Goal: Complete application form: Complete application form

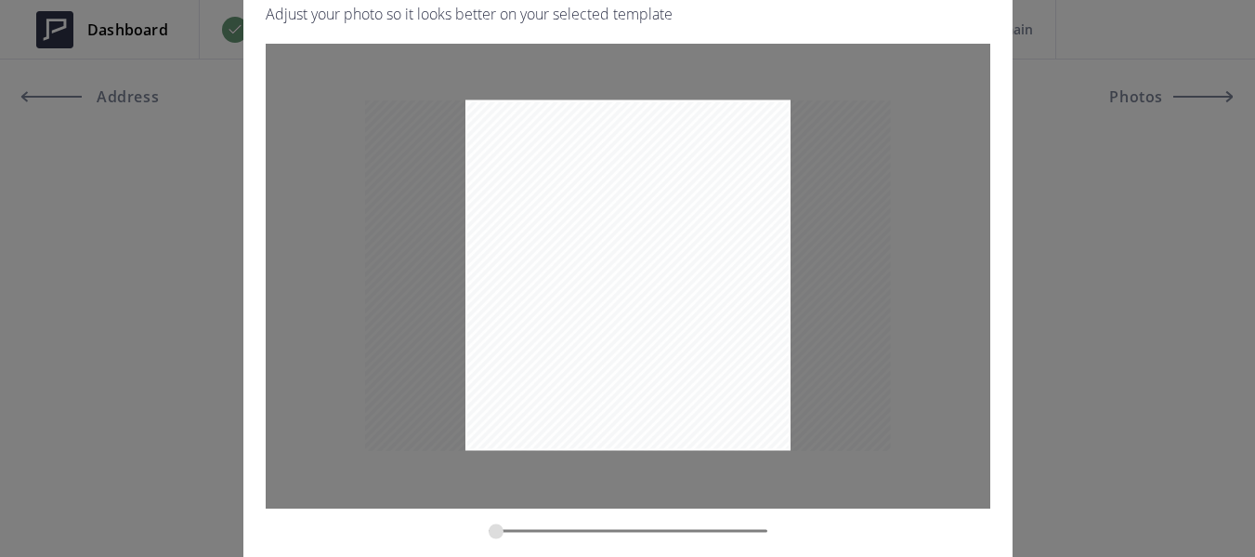
drag, startPoint x: 518, startPoint y: 529, endPoint x: 547, endPoint y: 477, distance: 59.9
type input "0.2966"
click at [496, 525] on input "zoom" at bounding box center [628, 530] width 279 height 18
click at [1149, 378] on div "Crop & resize photo Adjust your photo so it looks better on your selected templ…" at bounding box center [627, 278] width 1255 height 557
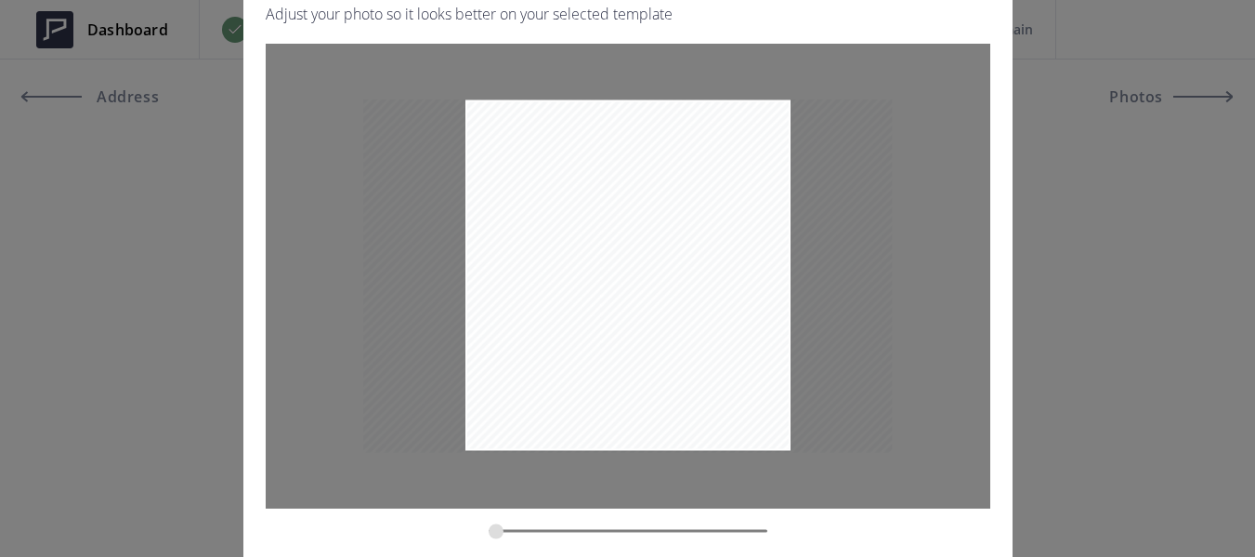
click at [173, 284] on div "Crop & resize photo Adjust your photo so it looks better on your selected templ…" at bounding box center [627, 278] width 1255 height 557
click at [1077, 243] on div "Crop & resize photo Adjust your photo so it looks better on your selected templ…" at bounding box center [627, 278] width 1255 height 557
click at [1019, 243] on div "Crop & resize photo Adjust your photo so it looks better on your selected templ…" at bounding box center [627, 278] width 1255 height 557
click at [1005, 248] on div "Crop & resize photo Adjust your photo so it looks better on your selected templ…" at bounding box center [627, 278] width 769 height 687
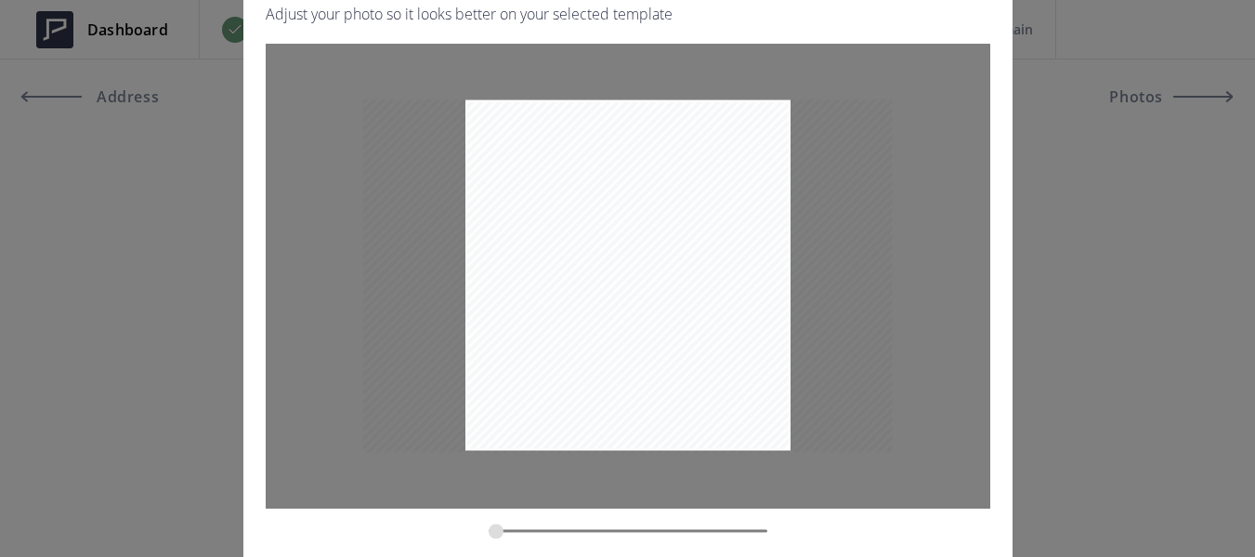
click at [228, 240] on div "Crop & resize photo Adjust your photo so it looks better on your selected templ…" at bounding box center [627, 278] width 1255 height 557
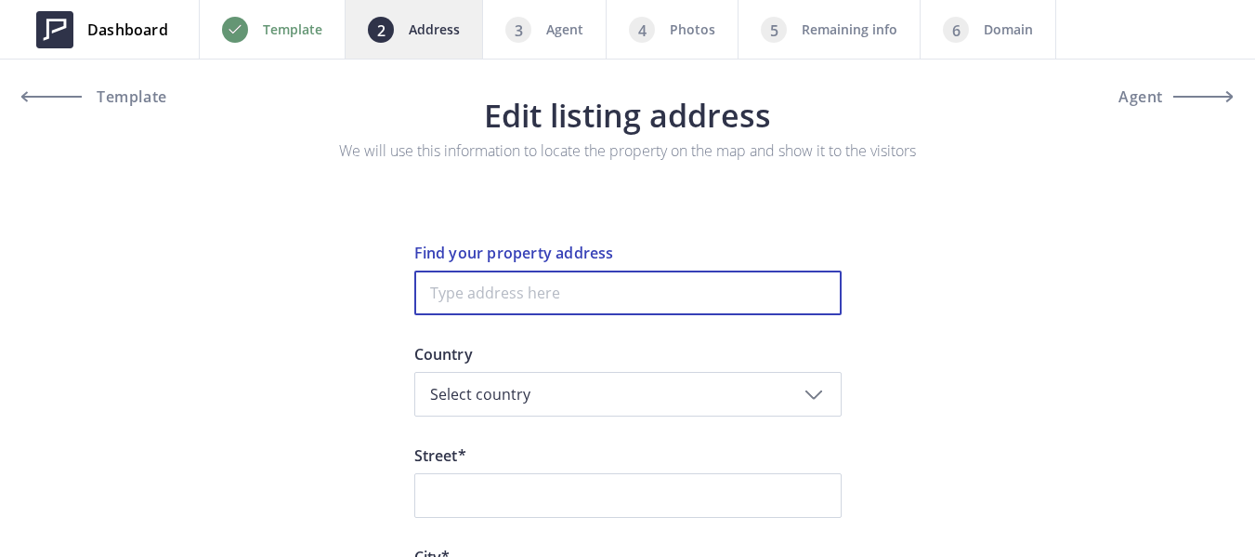
click at [535, 303] on input at bounding box center [627, 292] width 427 height 45
paste input "4537 Wagon Trail Way, Antioch, CA 94531"
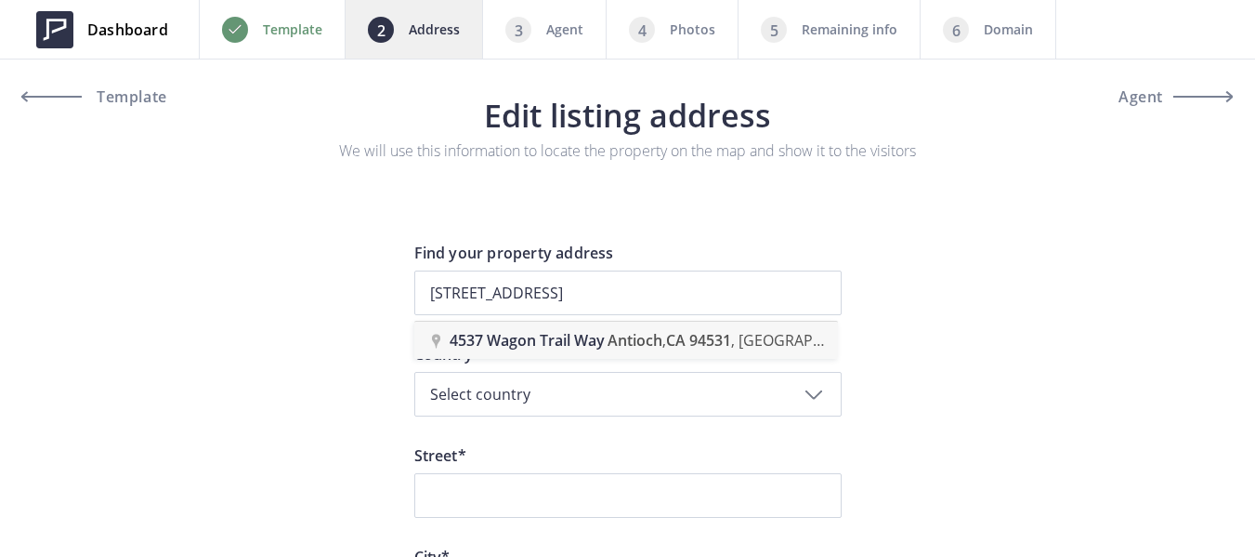
type input "4537 Wagon Trail Way, Antioch, CA 94531, USA"
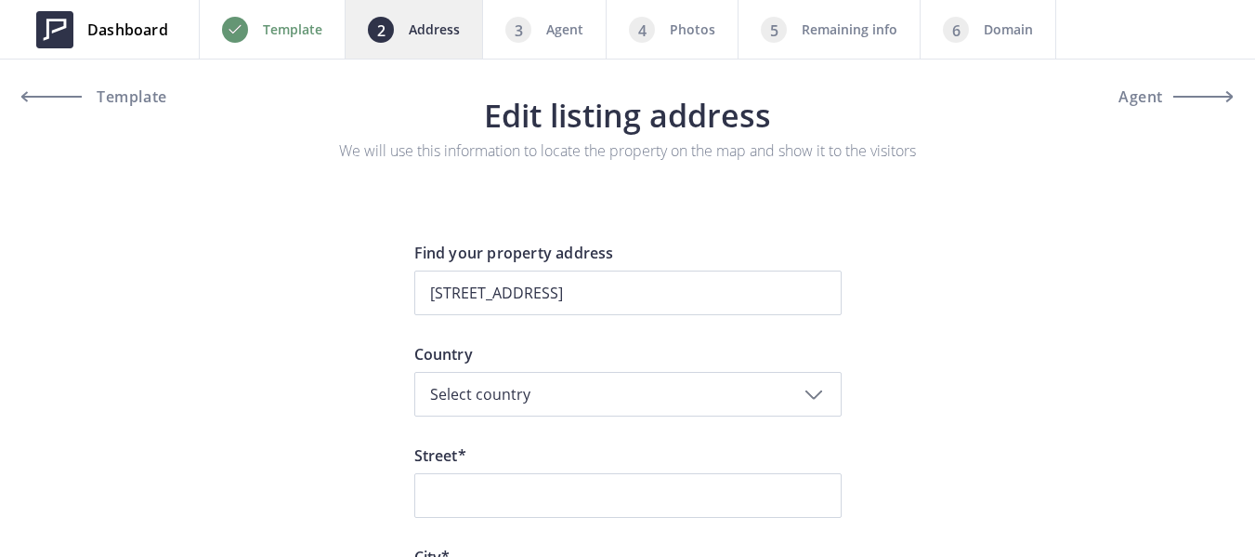
type input "Wagon Trail Way 4537"
type input "Antioch"
type input "94531"
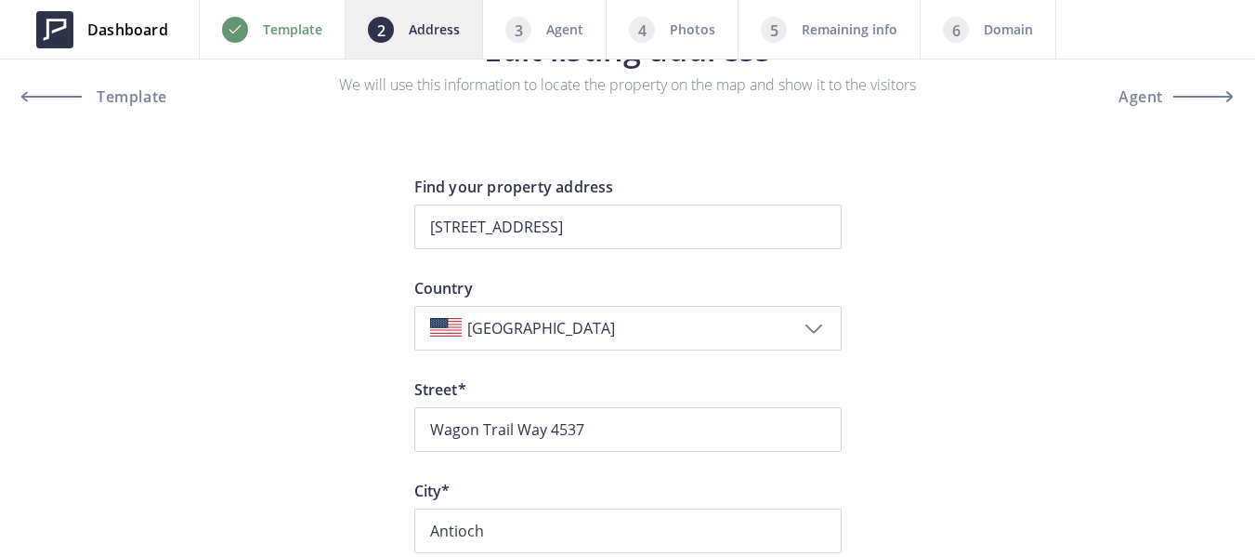
scroll to position [93, 0]
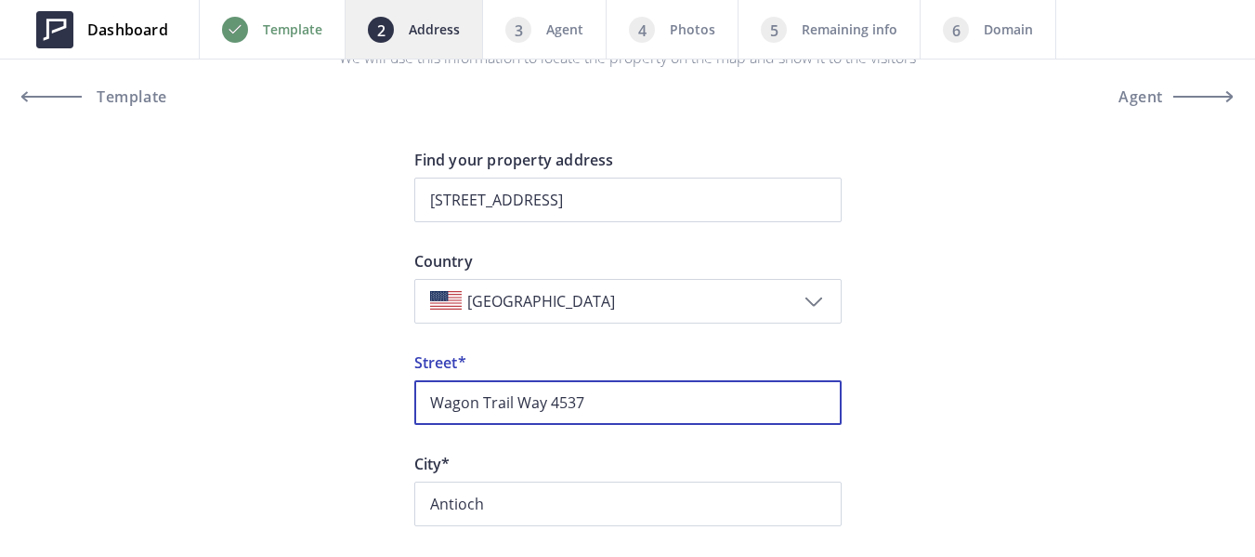
click at [579, 400] on input "Wagon Trail Way 4537" at bounding box center [627, 402] width 427 height 45
click at [578, 400] on input "Wagon Trail Way 4537" at bounding box center [627, 402] width 427 height 45
click at [429, 406] on input "Wagon Trail Way" at bounding box center [627, 402] width 427 height 45
paste input "4537"
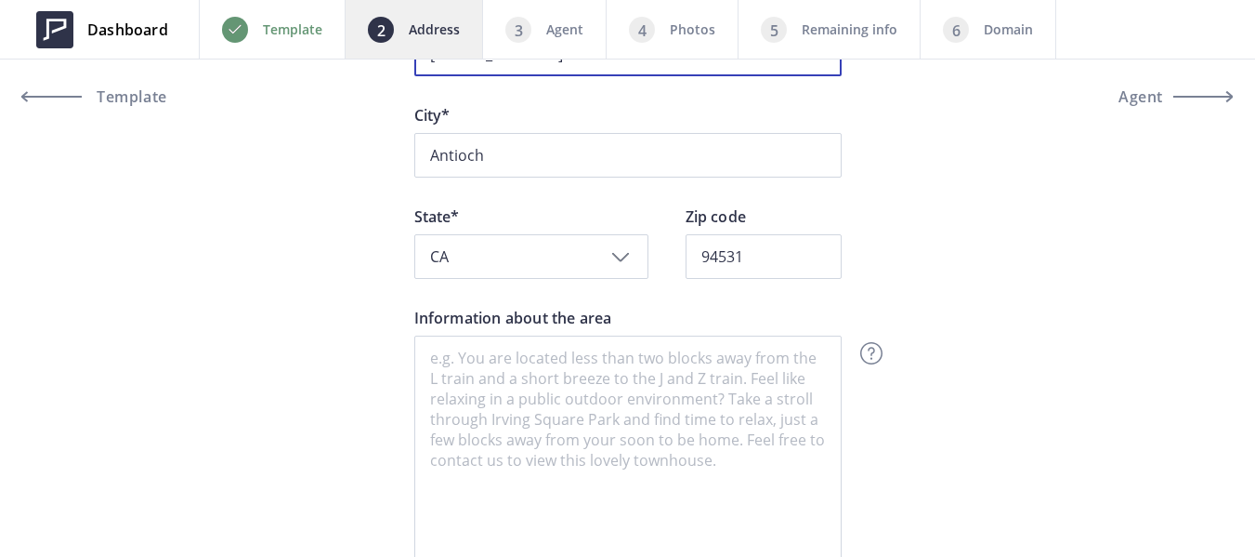
scroll to position [465, 0]
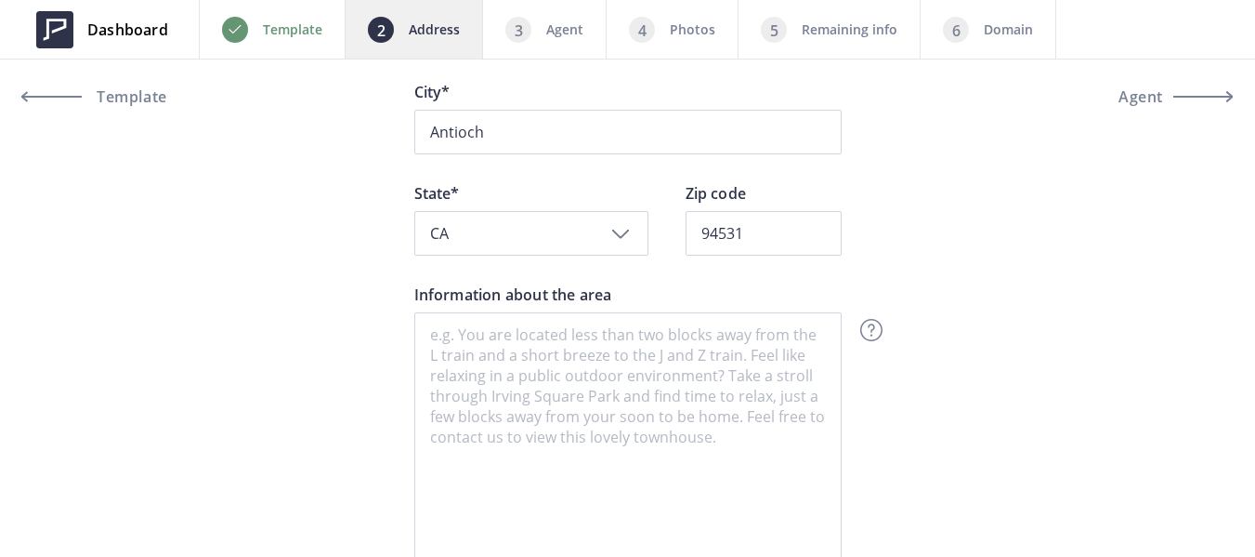
type input "4537 Wagon Trail Way"
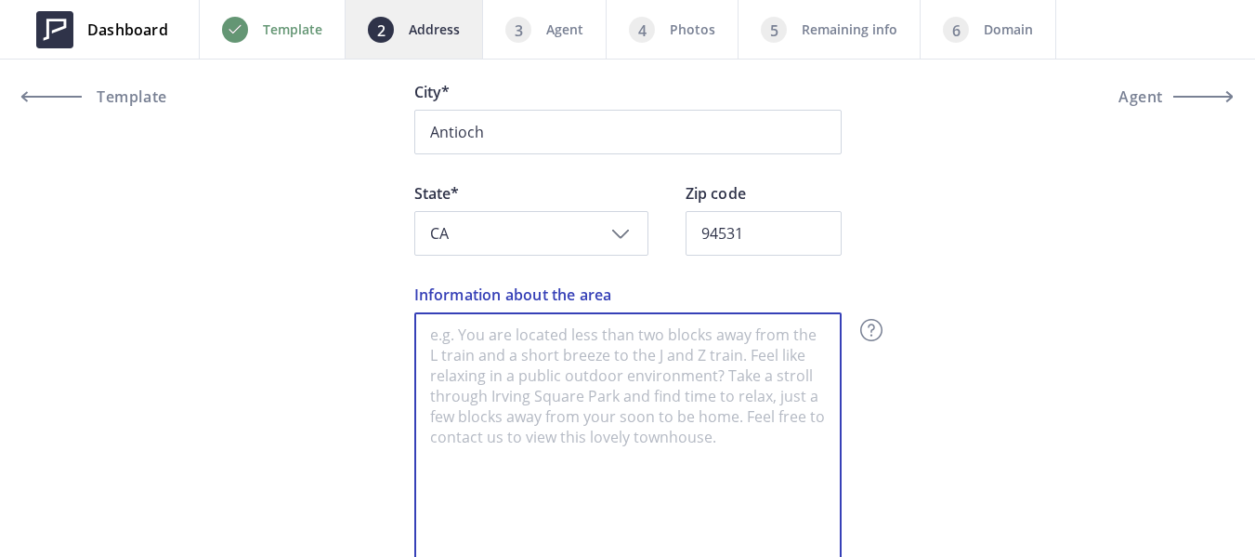
click at [628, 370] on textarea "Information about the area" at bounding box center [627, 442] width 427 height 260
paste textarea "Antioch is the third-most populous city in Contra Costa County, located in the …"
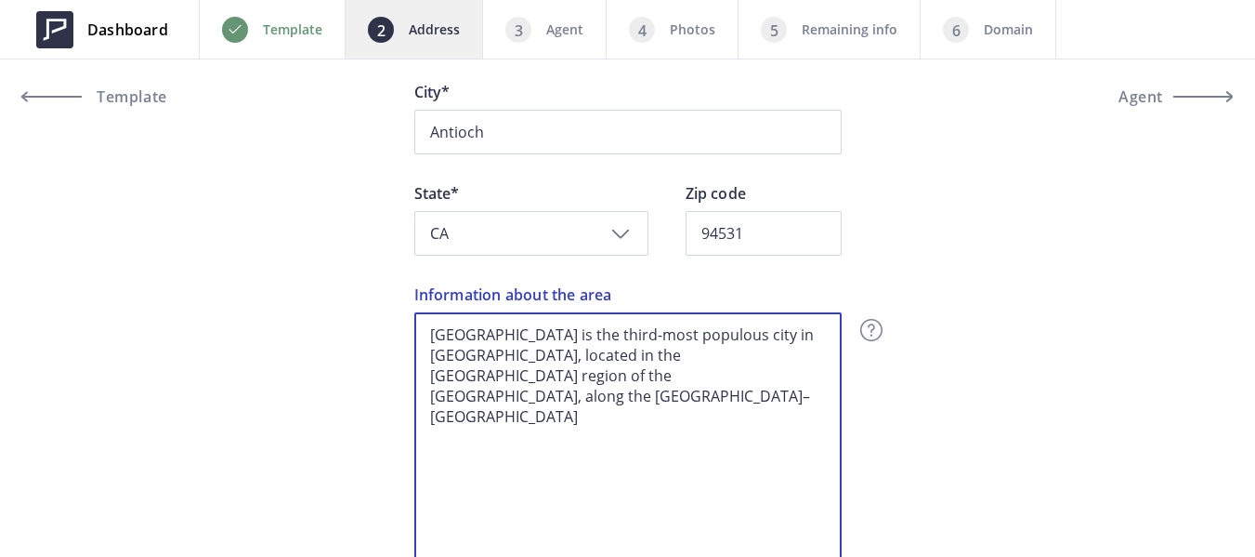
scroll to position [635, 0]
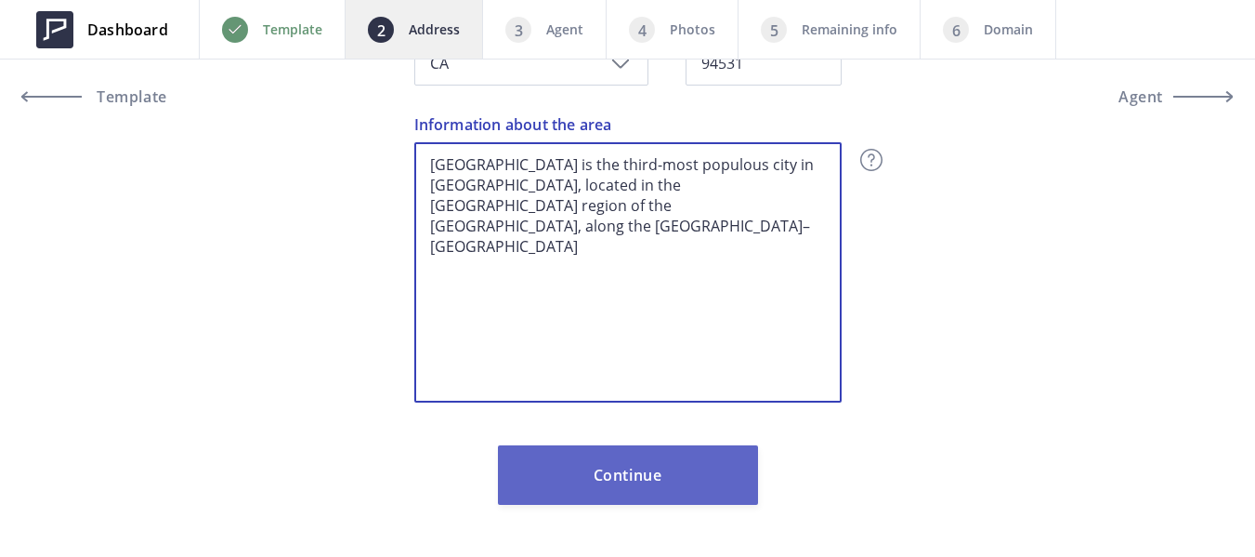
type textarea "Antioch is the third-most populous city in Contra Costa County, located in the …"
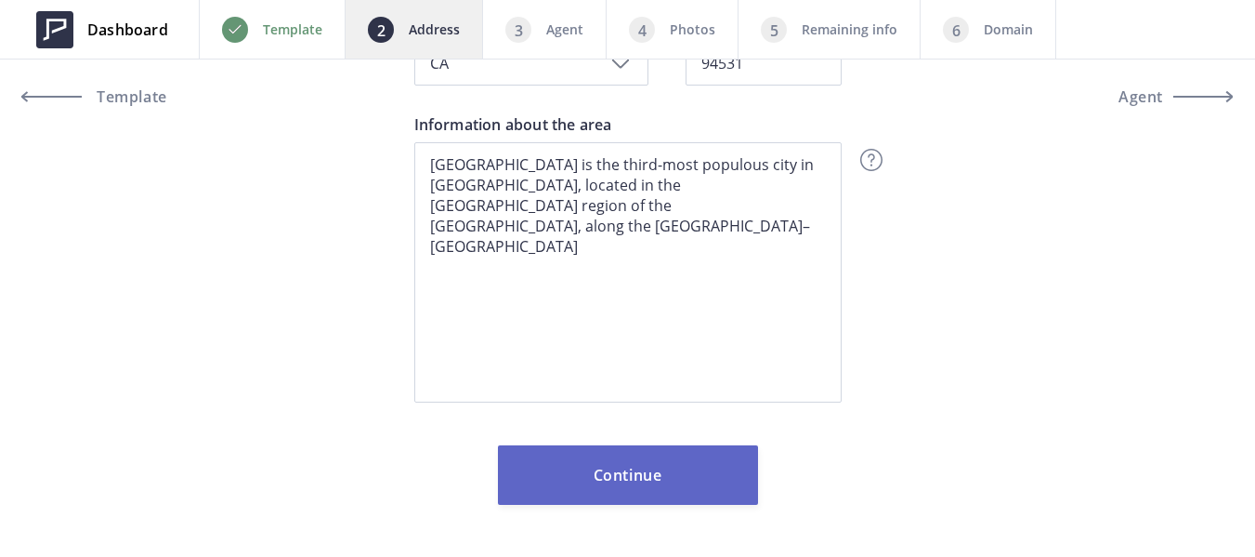
click at [669, 487] on button "Continue" at bounding box center [628, 474] width 260 height 59
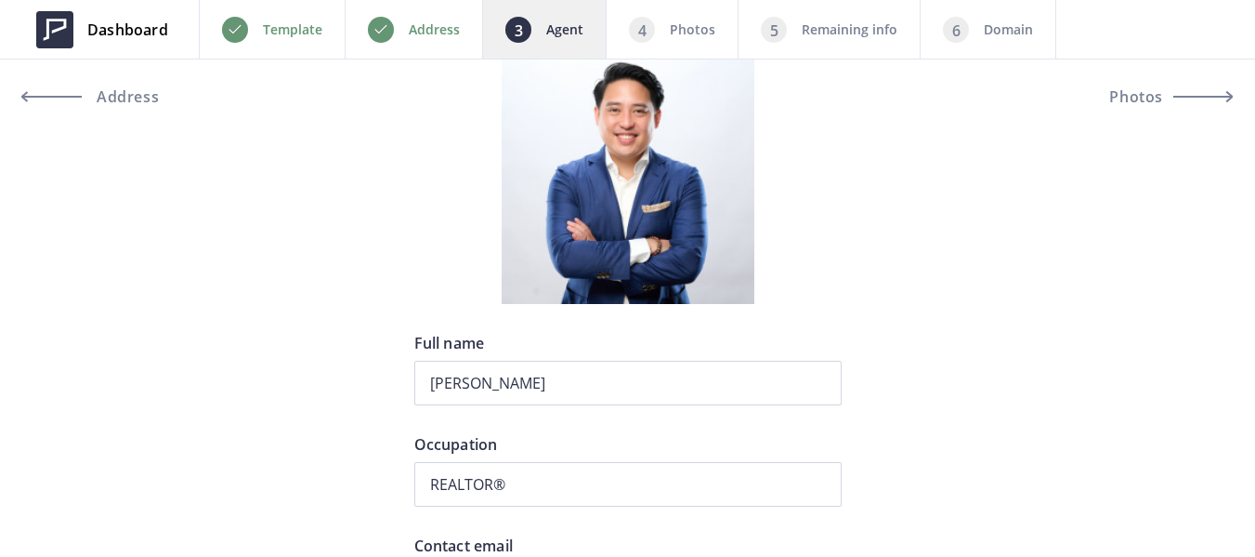
scroll to position [279, 0]
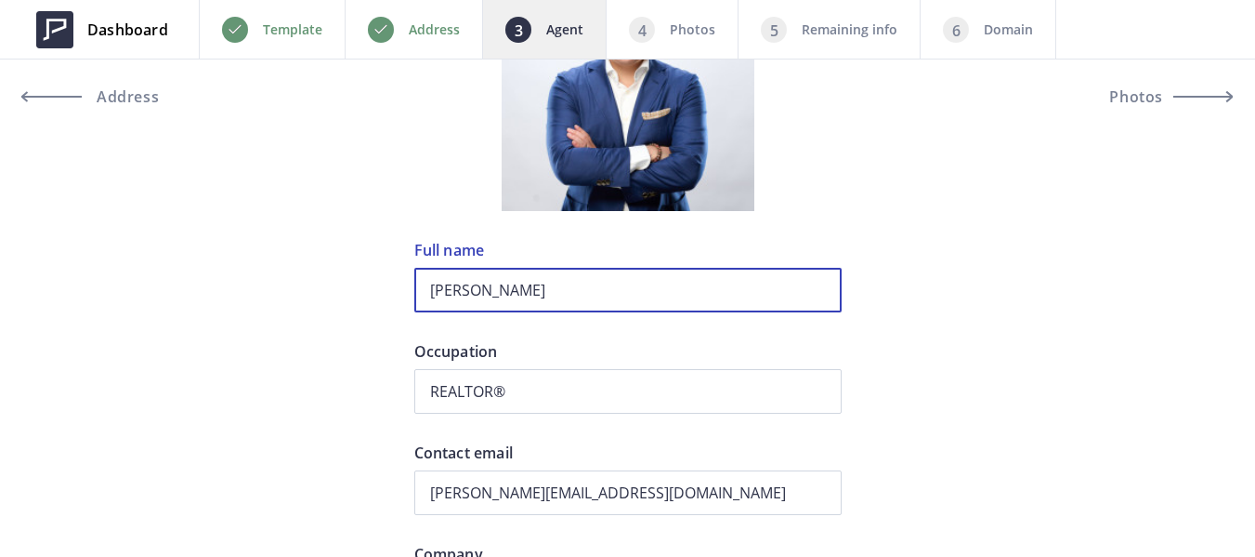
drag, startPoint x: 560, startPoint y: 295, endPoint x: 400, endPoint y: 286, distance: 161.0
paste input "Jose "J" Cuison"
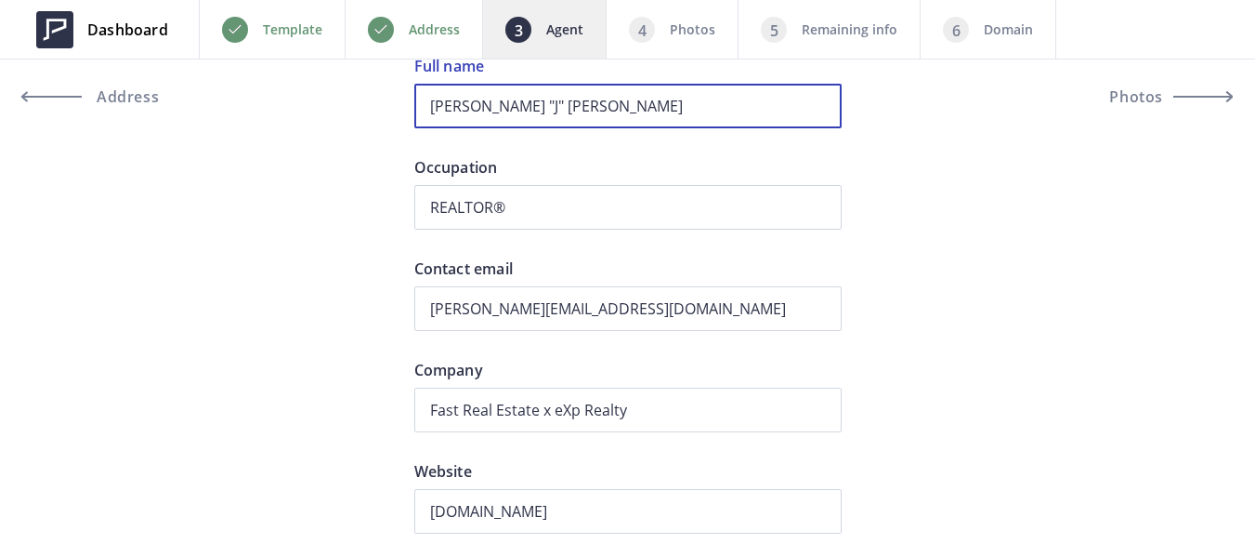
scroll to position [465, 0]
type input "Jose "J" Cuison"
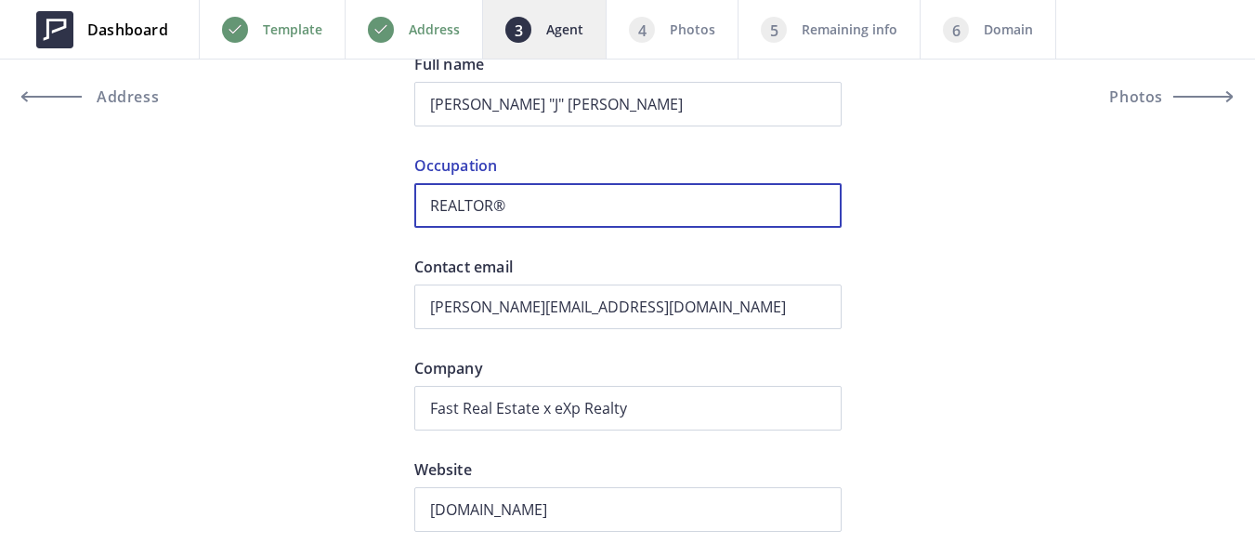
drag, startPoint x: 539, startPoint y: 210, endPoint x: 426, endPoint y: 208, distance: 113.4
click at [426, 208] on input "REALTOR®" at bounding box center [627, 205] width 427 height 45
paste input "BROKER ASSOCIATE® | DRE # 02063633"
type input "BROKER ASSOCIATE® | DRE # 02063633"
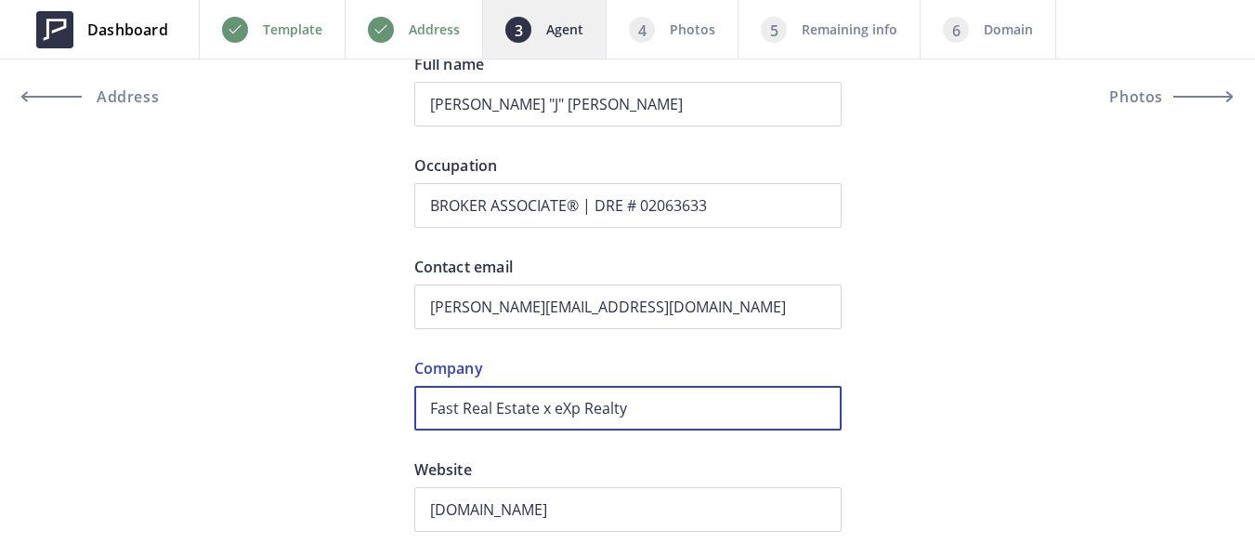
drag, startPoint x: 650, startPoint y: 412, endPoint x: 393, endPoint y: 409, distance: 256.5
paste input "| The Garcia Real Estate Group"
type input "Fast Real Estate x eXp Realty | The Garcia Real Estate Group"
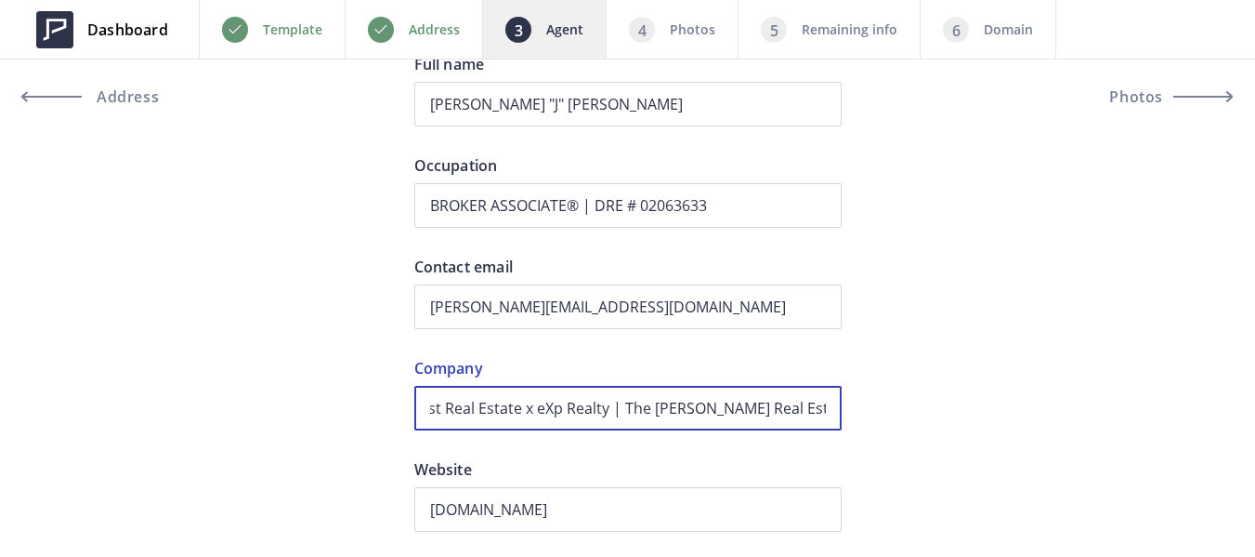
scroll to position [0, 0]
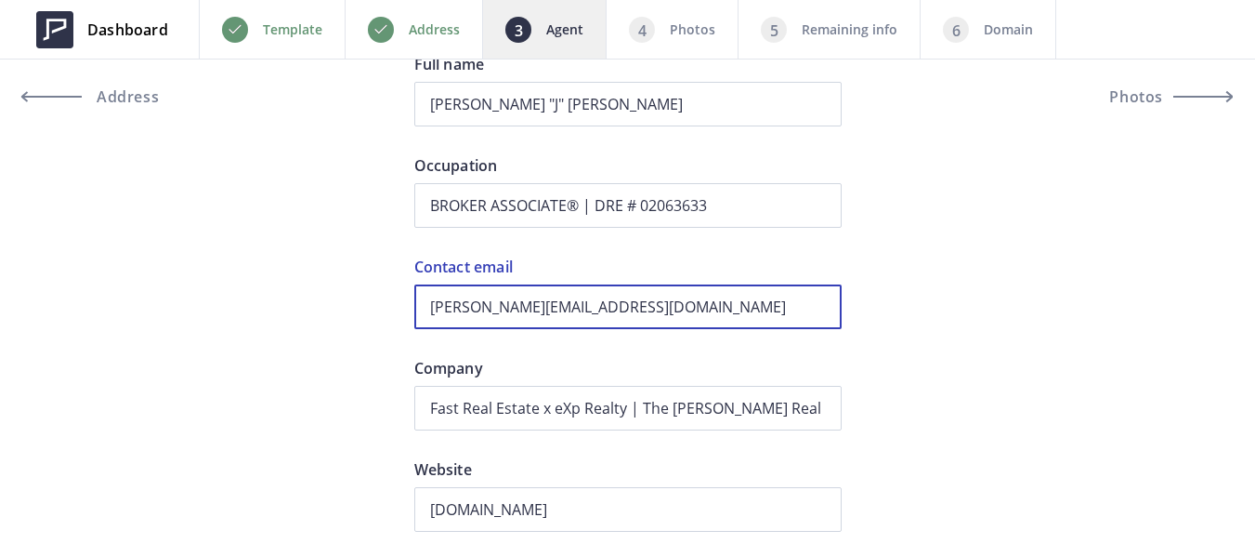
drag, startPoint x: 643, startPoint y: 302, endPoint x: 370, endPoint y: 302, distance: 273.2
paste input "jose.cuison"
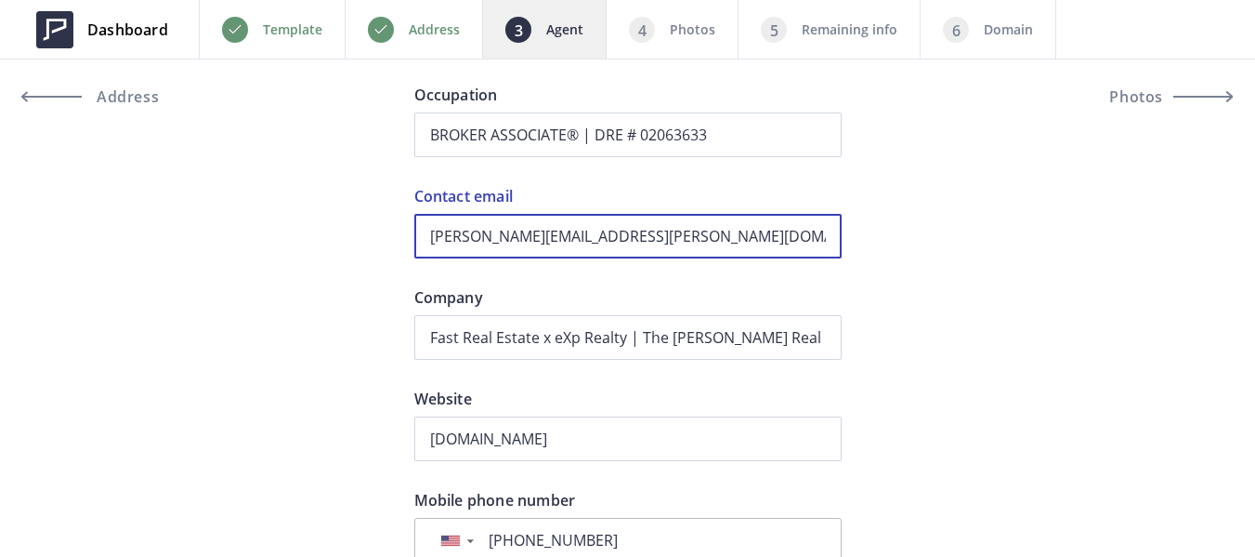
scroll to position [651, 0]
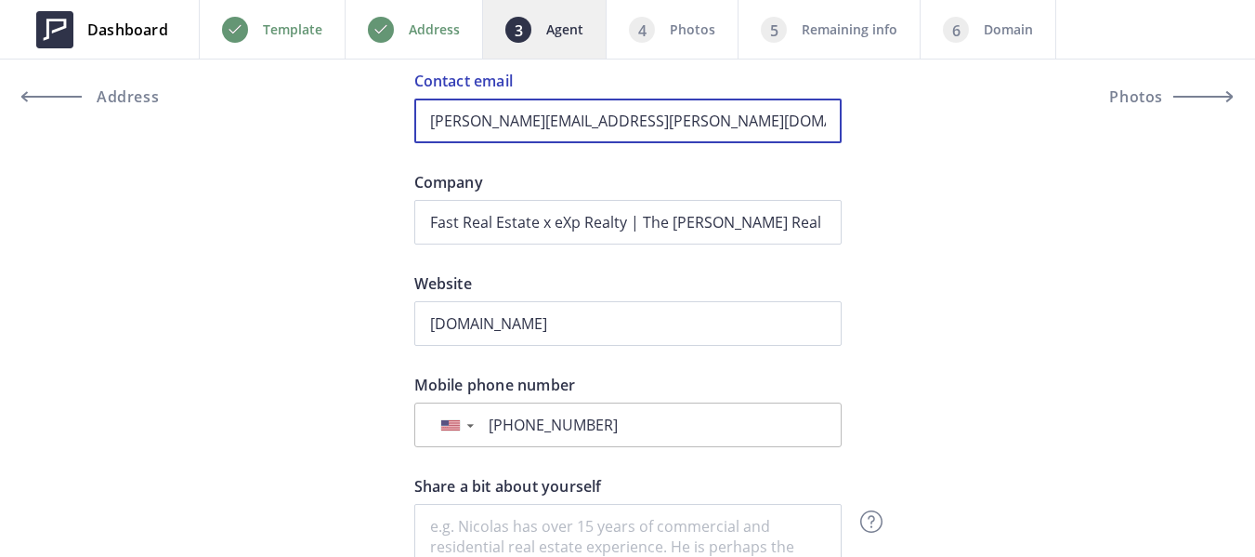
type input "jose.cuison@fastagents.com"
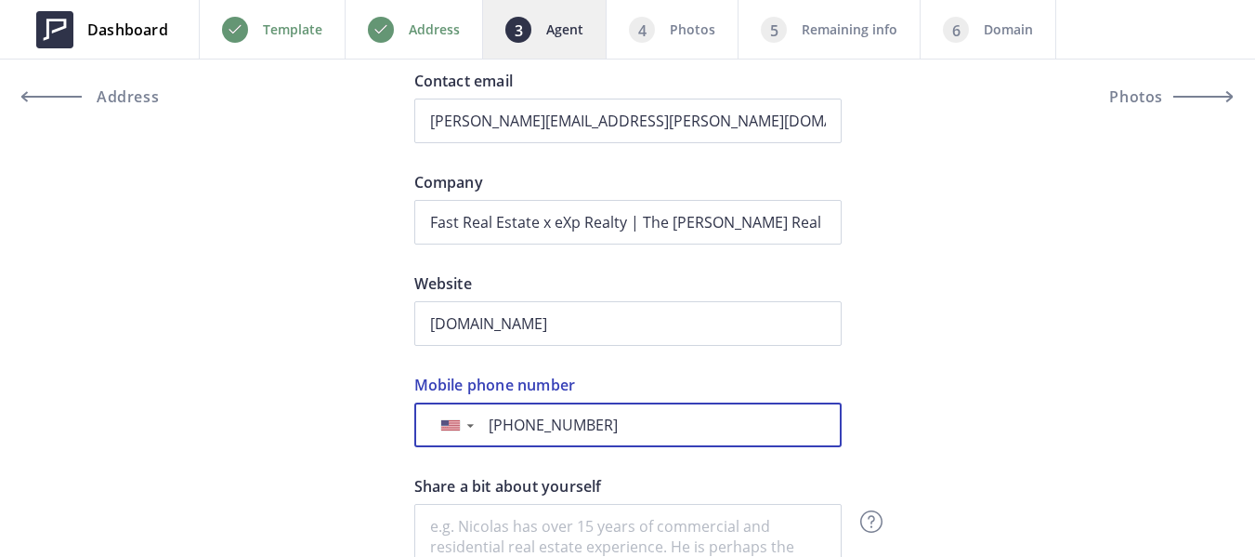
drag, startPoint x: 514, startPoint y: 427, endPoint x: 628, endPoint y: 427, distance: 114.3
click at [628, 427] on input "+1 415-578-8023" at bounding box center [653, 424] width 343 height 20
paste input "926-2194"
type input "+1 415-926-2194"
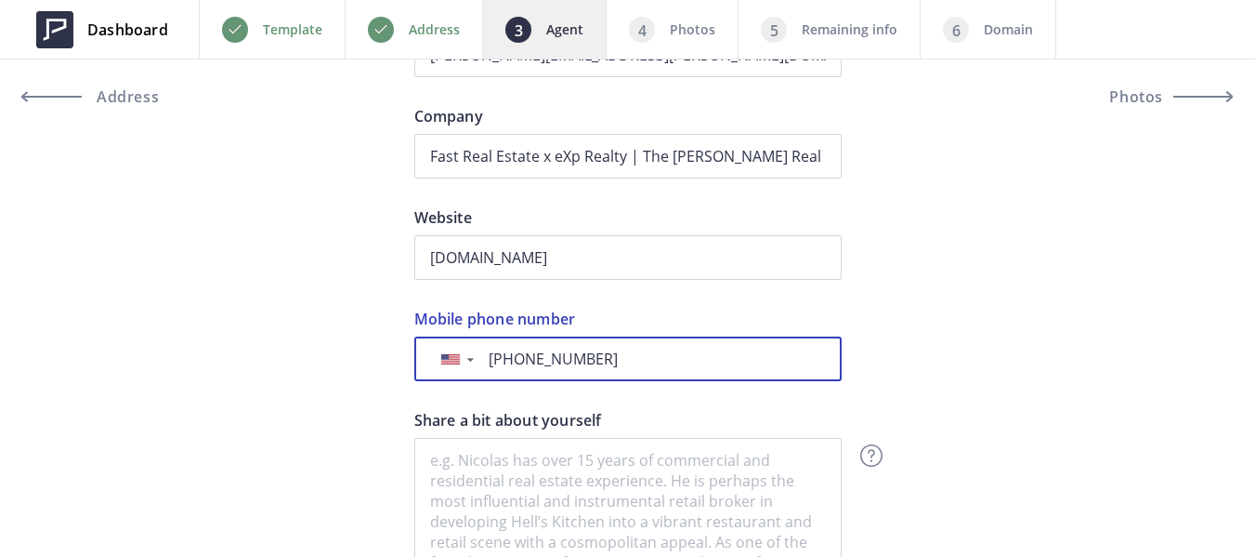
scroll to position [743, 0]
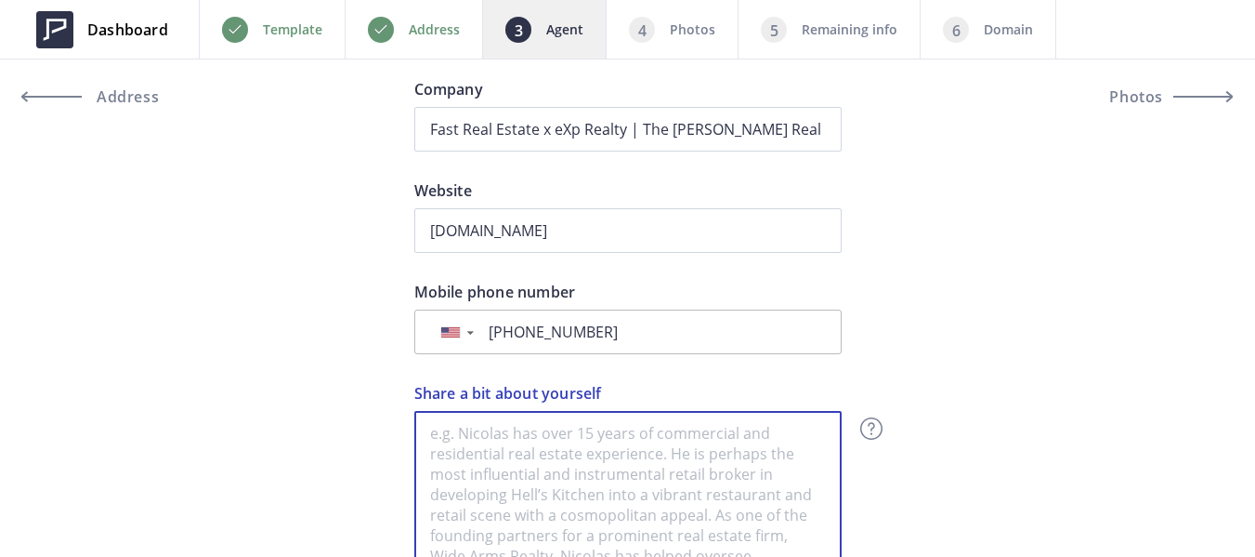
click at [590, 425] on textarea "Share a bit about yourself" at bounding box center [627, 541] width 427 height 260
paste textarea "I’m a dedicated and passionate real estate broker who has been shaping my path …"
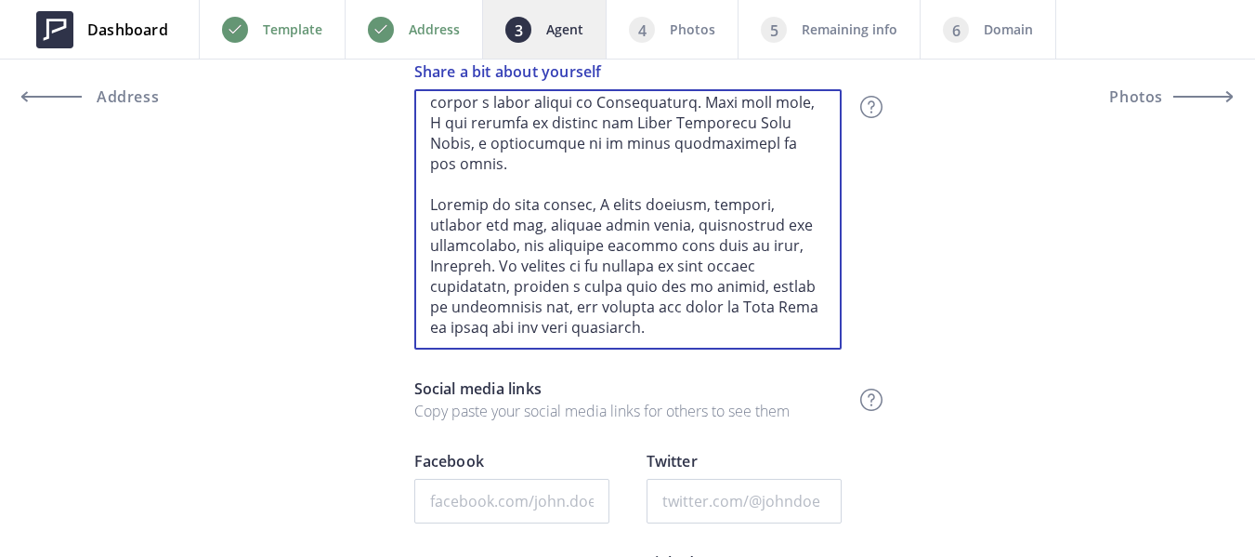
scroll to position [1228, 0]
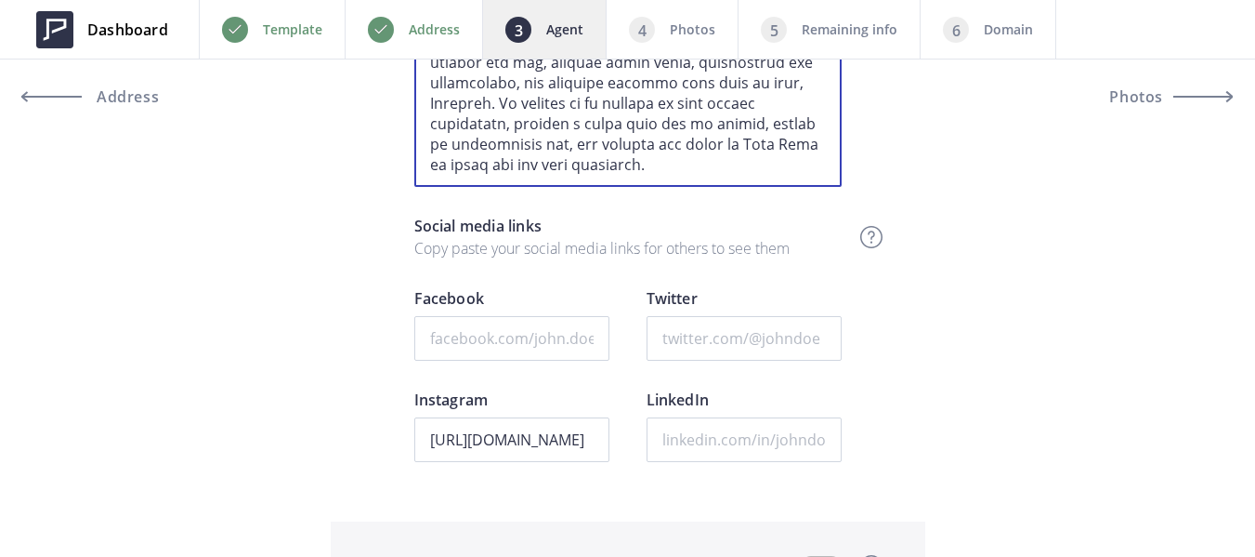
type textarea "I’m a dedicated and passionate real estate broker who has been shaping my path …"
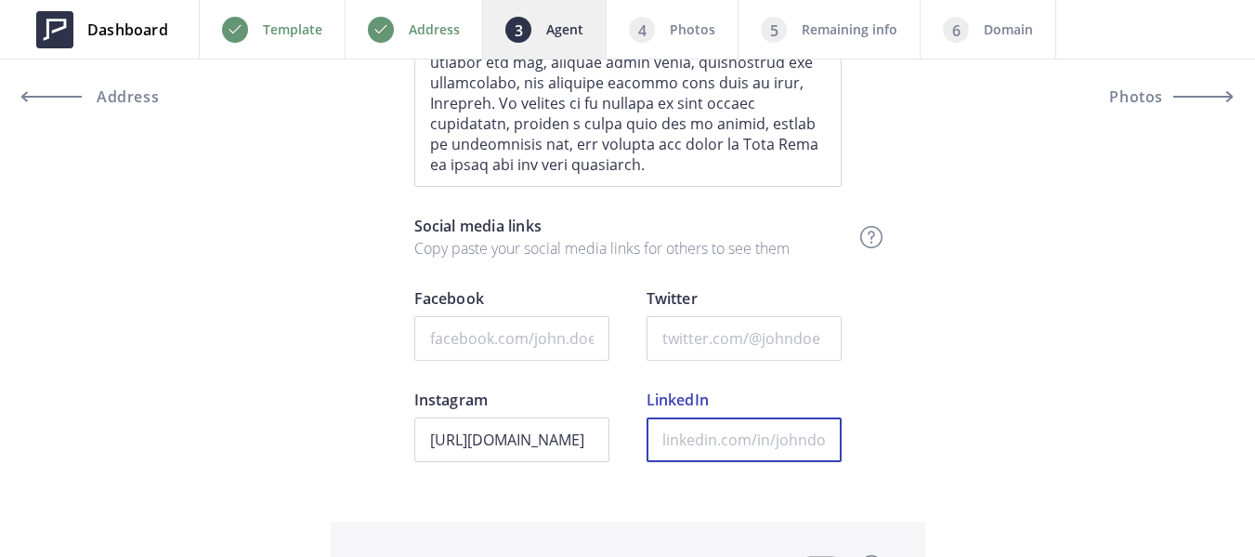
click at [727, 439] on input "LinkedIn" at bounding box center [744, 439] width 195 height 45
paste input "https://www.linkedin.com/uas/login?session_redirect=https%3A%2F%2Fwww.linkedin.…"
type input "https://www.linkedin.com/uas/login?session_redirect=https%3A%2F%2Fwww.linkedin.…"
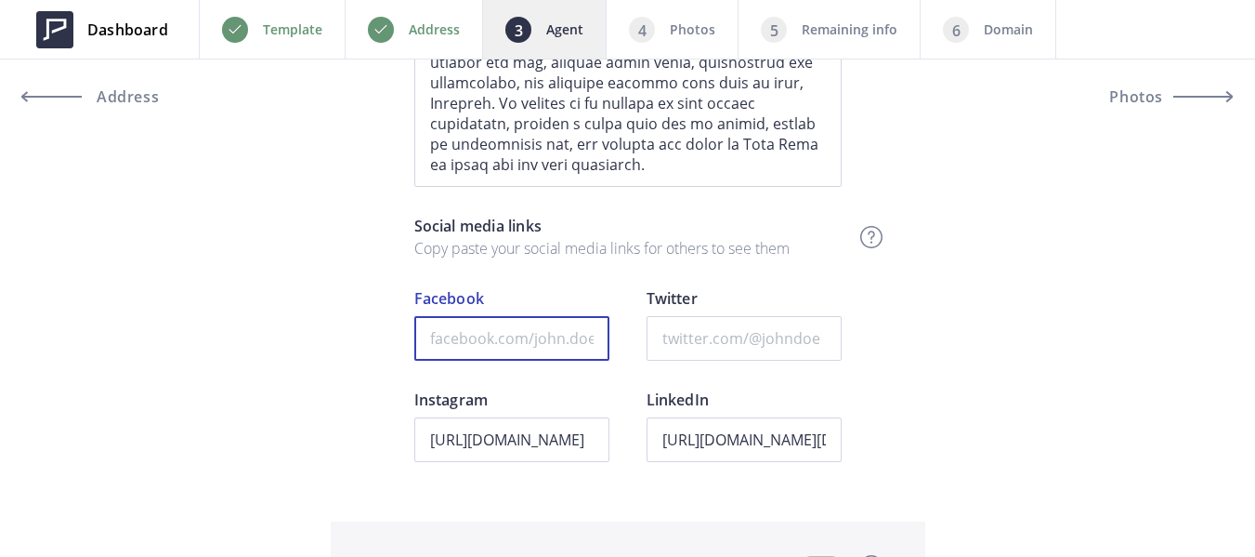
click at [519, 333] on input "Facebook" at bounding box center [511, 338] width 195 height 45
paste input "https://www.facebook.com/garciaregroup/"
type input "https://www.facebook.com/garciaregroup/"
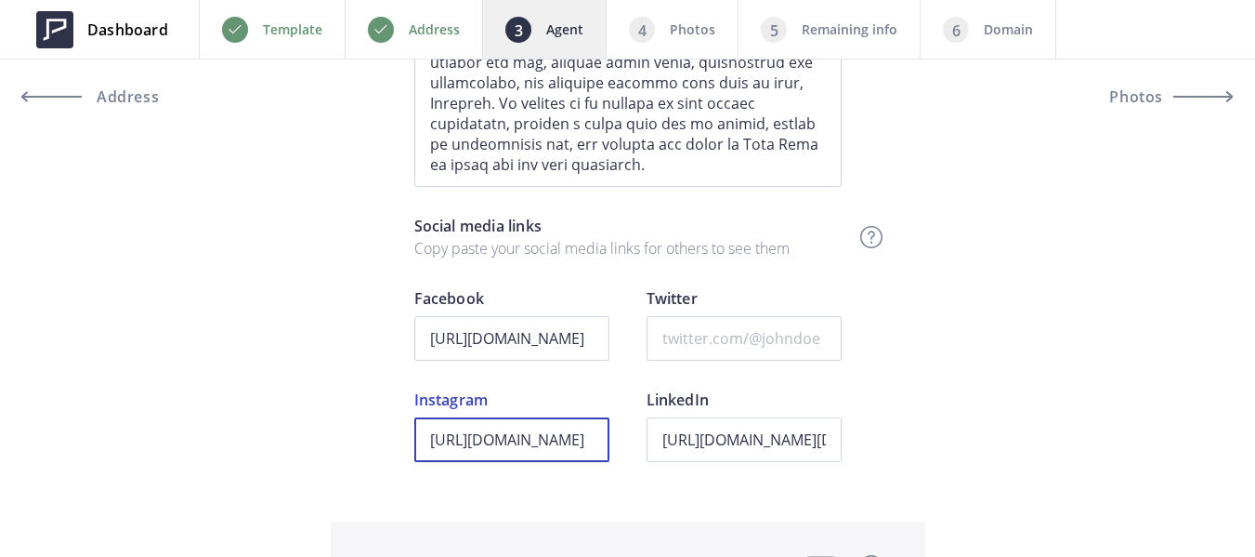
click at [559, 445] on input "https://www.instagram.com/thenotoriousarmando/" at bounding box center [511, 439] width 195 height 45
paste input "accounts/login/?next=%2Fbayareabroker_j%2F&source=omni_redirect"
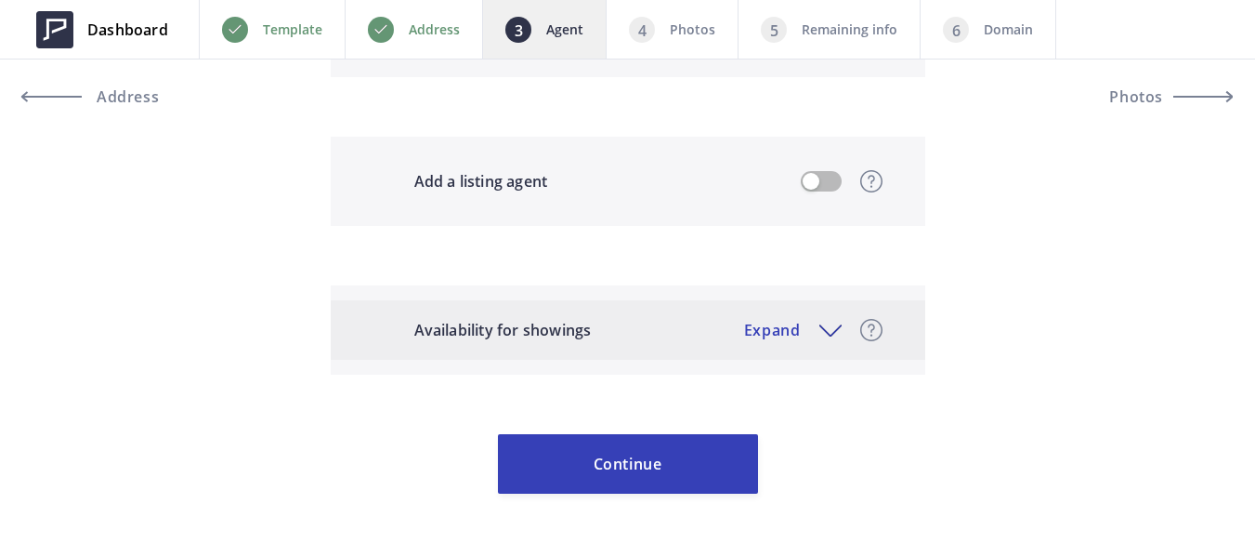
scroll to position [1779, 0]
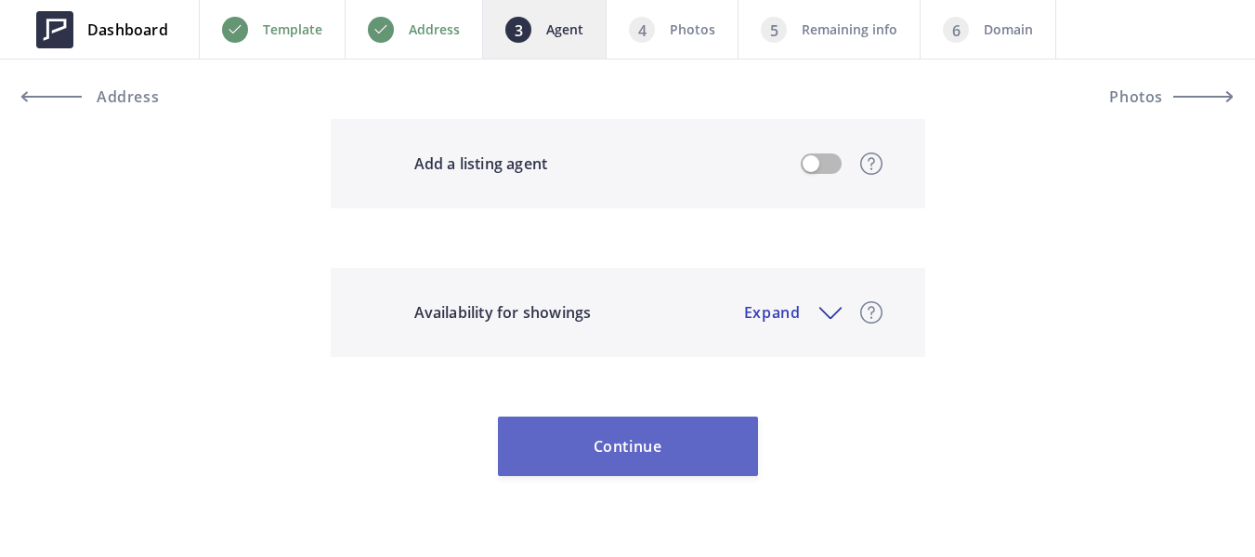
type input "https://www.instagram.com/accounts/login/?next=%2Fbayareabroker_j%2F&source=omn…"
click at [651, 465] on button "Continue" at bounding box center [628, 445] width 260 height 59
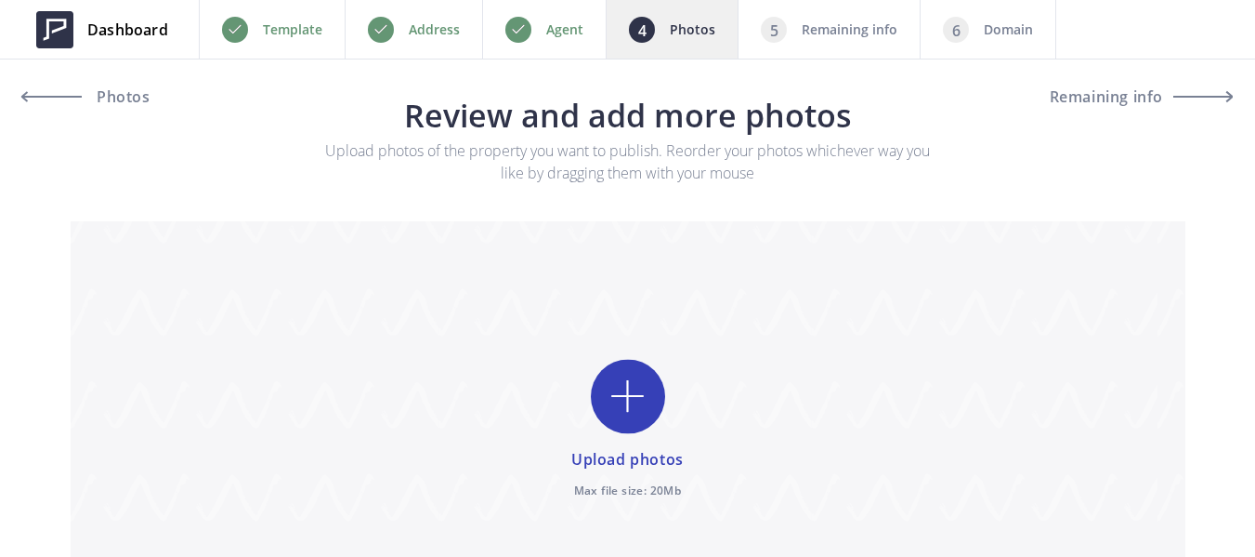
scroll to position [163, 0]
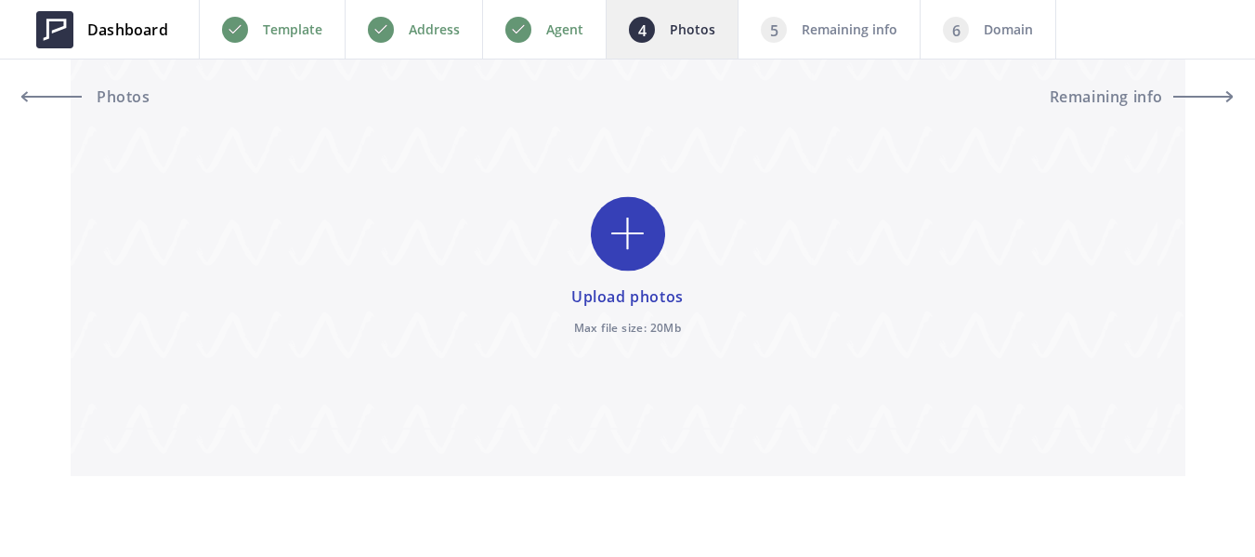
click at [640, 239] on input "file" at bounding box center [628, 267] width 1115 height 417
type input "C:\fakepath\DSC07996.jpg"
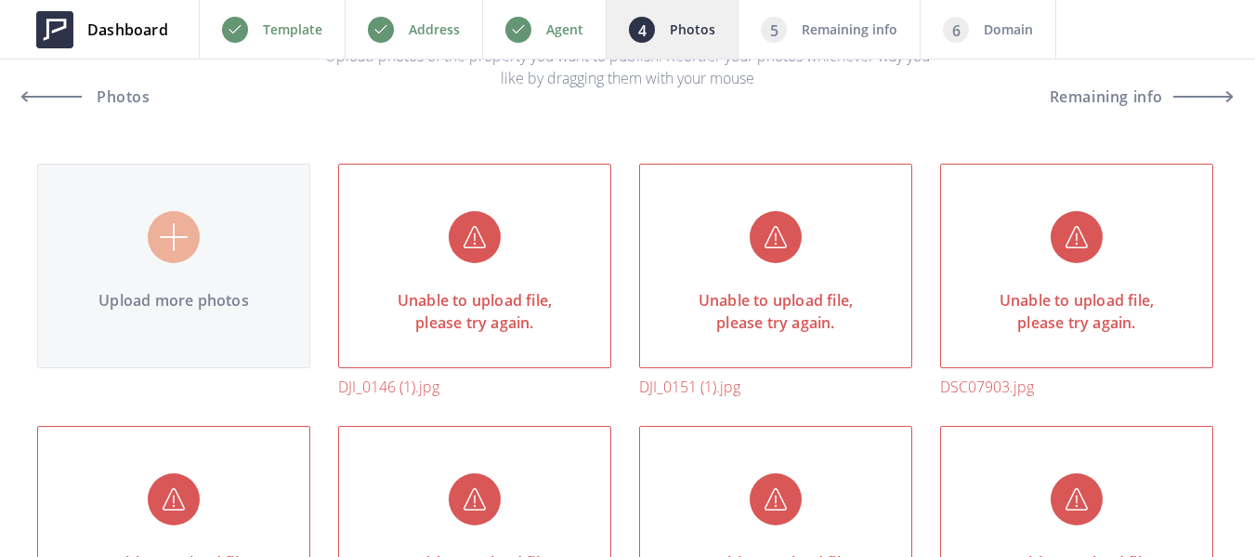
scroll to position [93, 0]
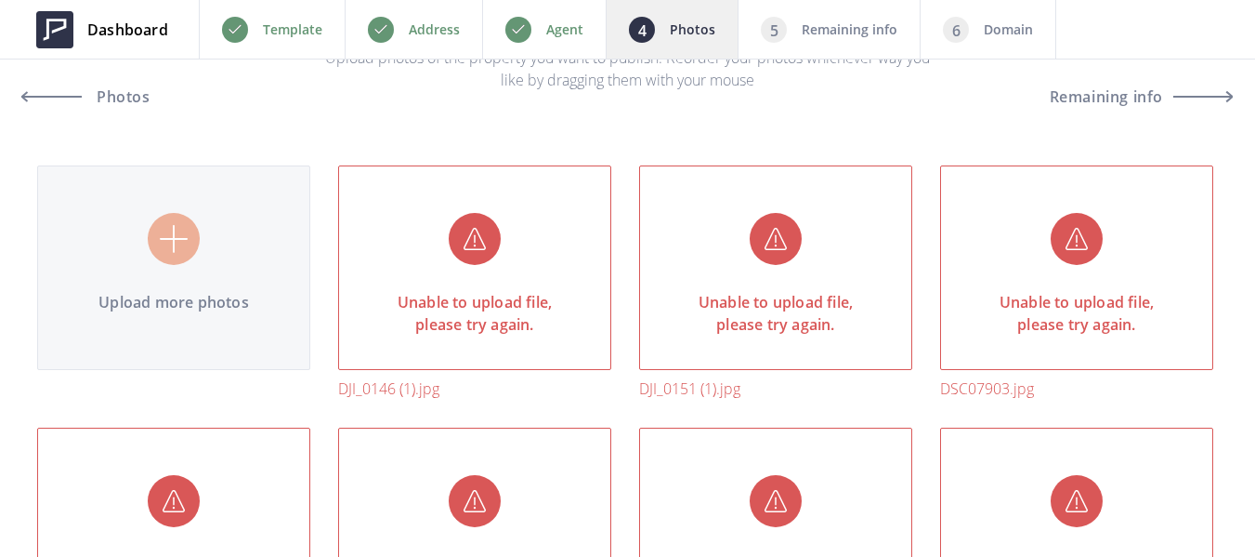
click at [506, 280] on div "Unable to upload file, please try again." at bounding box center [474, 267] width 273 height 204
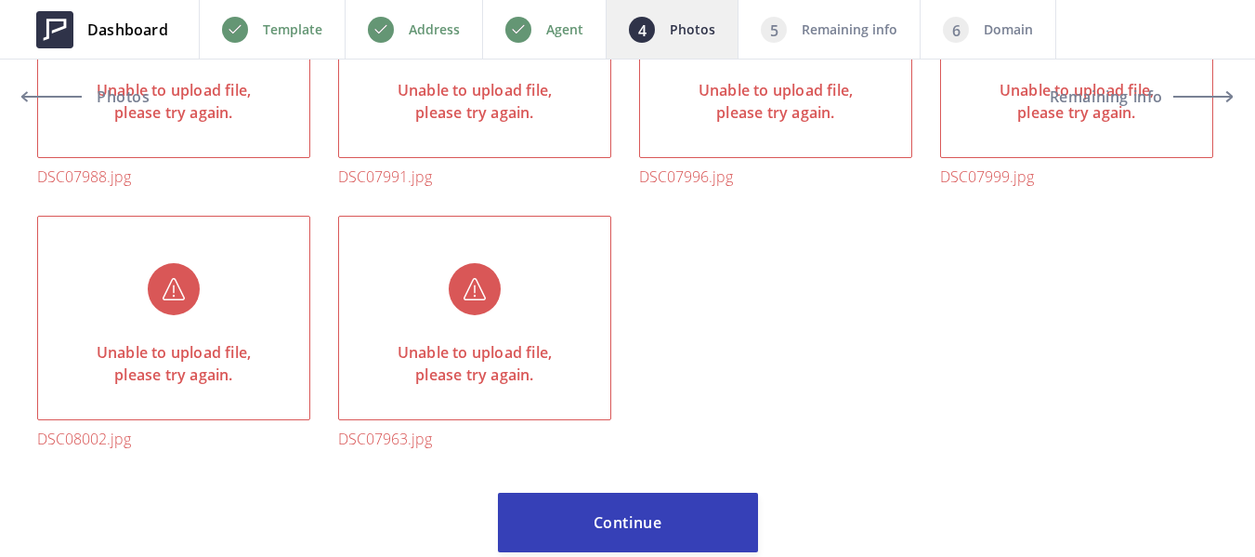
scroll to position [2477, 0]
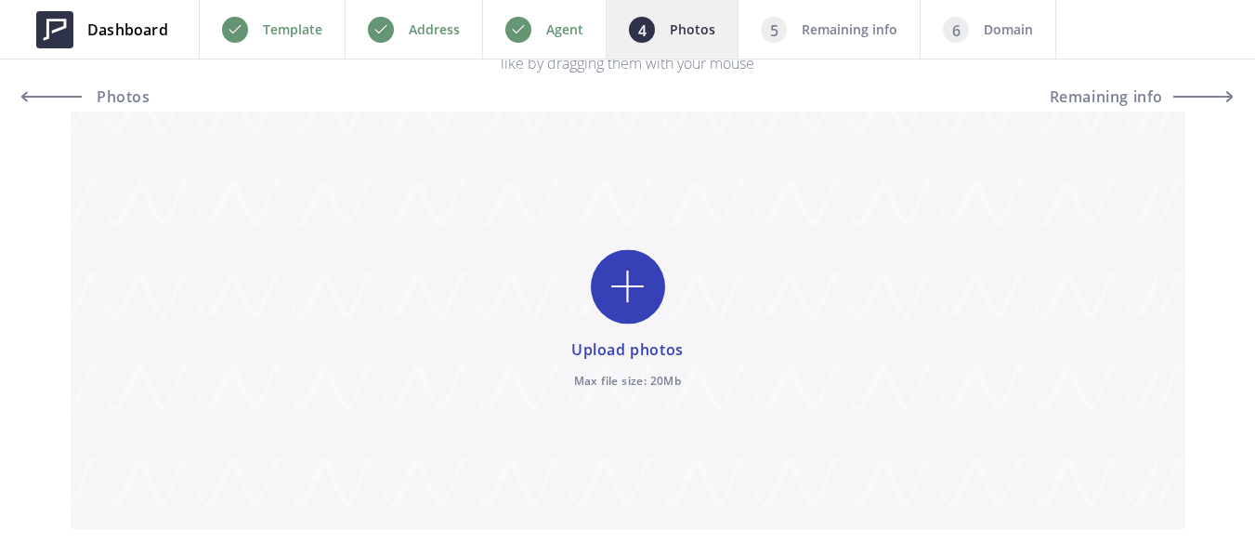
scroll to position [163, 0]
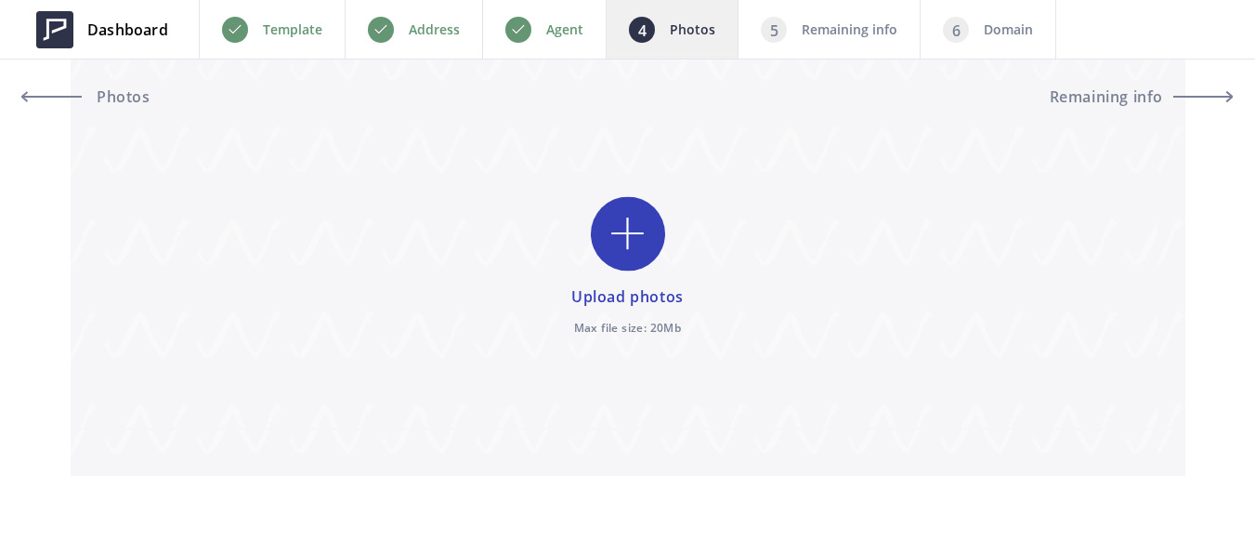
click at [624, 250] on input "file" at bounding box center [628, 267] width 1115 height 417
type input "C:\fakepath\DSC07996.jpg"
